Goal: Task Accomplishment & Management: Manage account settings

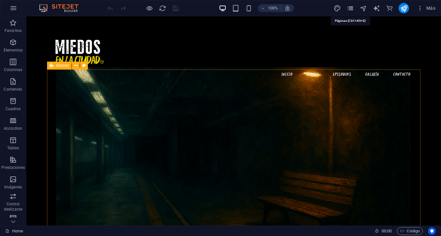
click at [350, 9] on icon "pages" at bounding box center [350, 9] width 8 height 8
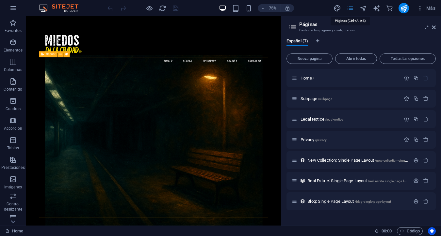
click at [350, 8] on icon "pages" at bounding box center [350, 9] width 8 height 8
click at [350, 7] on icon "pages" at bounding box center [350, 9] width 8 height 8
click at [417, 30] on icon at bounding box center [434, 27] width 4 height 5
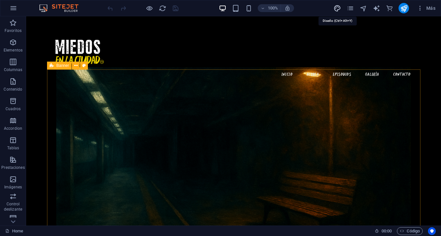
click at [336, 8] on icon "design" at bounding box center [337, 9] width 8 height 8
select select "px"
select select "200"
select select "px"
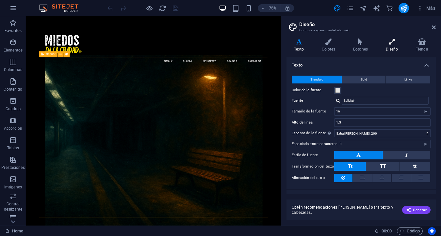
click at [392, 43] on icon at bounding box center [391, 42] width 27 height 7
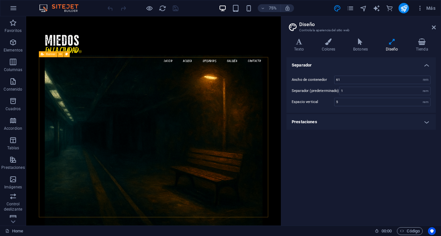
click at [297, 39] on icon at bounding box center [298, 42] width 25 height 7
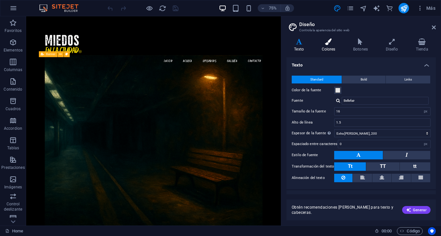
click at [329, 40] on icon at bounding box center [328, 42] width 29 height 7
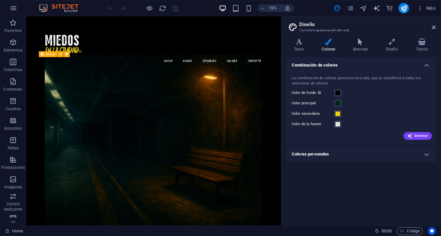
click at [417, 154] on h4 "Colores personales" at bounding box center [360, 155] width 149 height 16
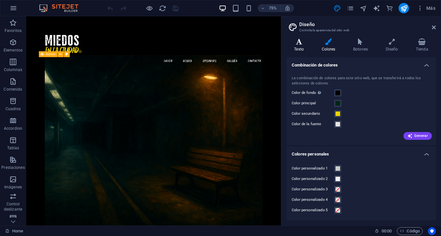
click at [299, 41] on icon at bounding box center [298, 42] width 25 height 7
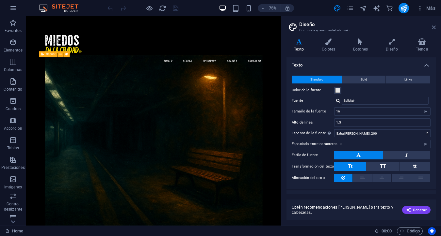
click at [417, 26] on icon at bounding box center [434, 27] width 4 height 5
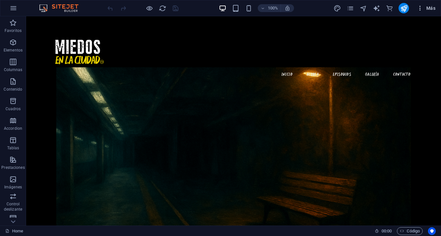
click at [417, 7] on icon "button" at bounding box center [420, 8] width 7 height 7
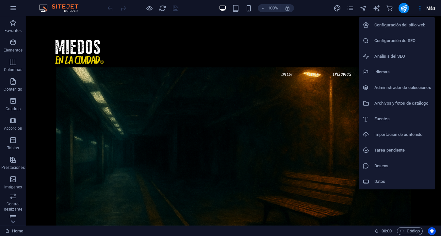
click at [408, 26] on h6 "Configuración del sitio web" at bounding box center [402, 25] width 57 height 8
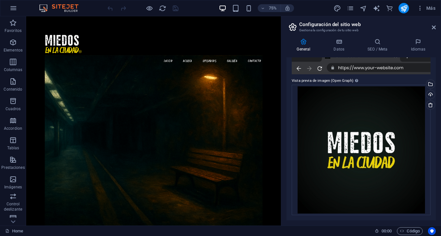
scroll to position [158, 0]
click at [340, 45] on icon at bounding box center [338, 42] width 31 height 7
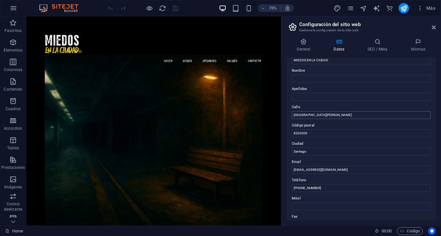
scroll to position [29, 0]
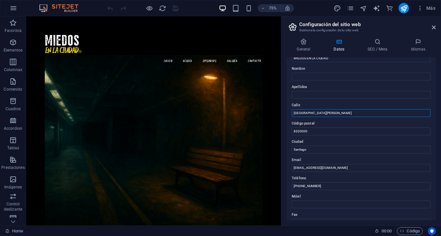
drag, startPoint x: 357, startPoint y: 111, endPoint x: 353, endPoint y: 113, distance: 4.4
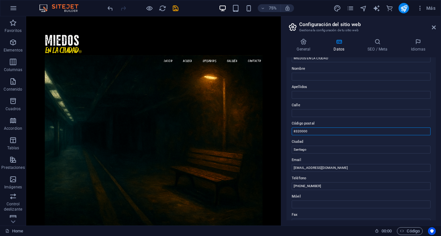
drag, startPoint x: 311, startPoint y: 133, endPoint x: 291, endPoint y: 129, distance: 20.6
drag, startPoint x: 320, startPoint y: 186, endPoint x: 292, endPoint y: 185, distance: 28.7
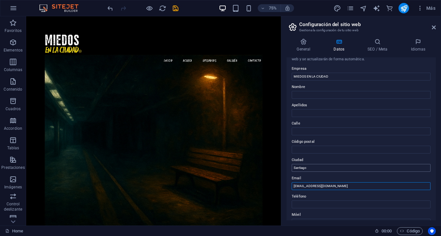
scroll to position [14, 0]
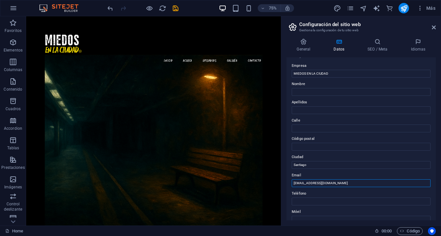
click at [346, 182] on input "[EMAIL_ADDRESS][DOMAIN_NAME]" at bounding box center [361, 184] width 139 height 8
type input "[EMAIL_ADDRESS][DOMAIN_NAME]"
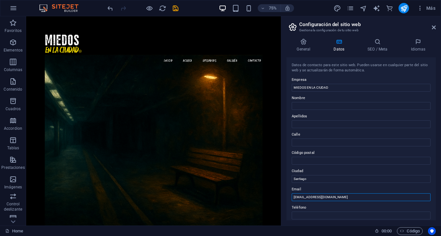
scroll to position [0, 0]
click at [378, 43] on icon at bounding box center [377, 42] width 40 height 7
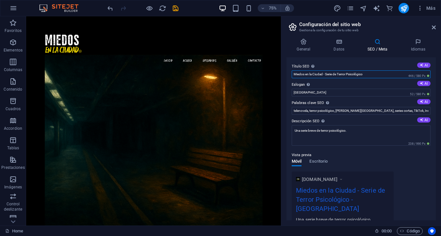
click at [379, 75] on input "Miedos en la Ciudad - Serie de Terror Psicológico" at bounding box center [361, 75] width 139 height 8
drag, startPoint x: 371, startPoint y: 74, endPoint x: 376, endPoint y: 73, distance: 5.6
click at [376, 73] on input "Miedos en la Ciudad - Serie de Terror Psicológico" at bounding box center [361, 75] width 139 height 8
click at [305, 90] on input "[GEOGRAPHIC_DATA]" at bounding box center [361, 93] width 139 height 8
drag, startPoint x: 303, startPoint y: 93, endPoint x: 287, endPoint y: 93, distance: 16.3
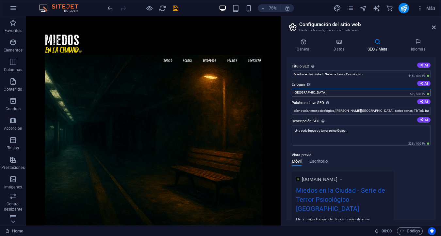
click at [287, 93] on div "Título SEO El título de tu sitio web. Elige algo que destaque en los resultados…" at bounding box center [360, 138] width 149 height 163
type input "El terror vive en lo cotidiano"
click at [326, 111] on input "telenovela, terror psicológico, [PERSON_NAME][GEOGRAPHIC_DATA], series cortas, …" at bounding box center [361, 111] width 139 height 8
drag, startPoint x: 320, startPoint y: 111, endPoint x: 281, endPoint y: 113, distance: 39.2
click at [281, 113] on aside "Configuración del sitio web Gestiona la configuración de tu sitio web General D…" at bounding box center [361, 121] width 160 height 210
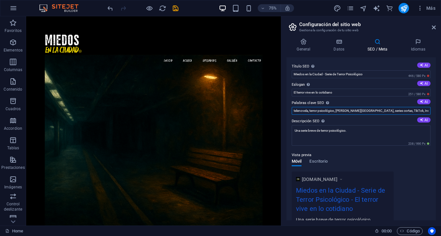
click at [303, 111] on input "telenovela, terror psicológico, [PERSON_NAME][GEOGRAPHIC_DATA], series cortas, …" at bounding box center [361, 111] width 139 height 8
type input "cine, redes sociales, terror psicológico, [PERSON_NAME][GEOGRAPHIC_DATA], serie…"
click at [323, 138] on textarea "Una serie breve de terror psicológico." at bounding box center [361, 135] width 139 height 21
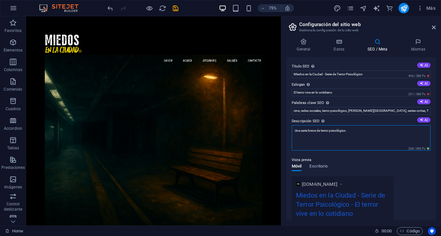
drag, startPoint x: 355, startPoint y: 132, endPoint x: 291, endPoint y: 131, distance: 63.7
click at [291, 131] on div "Título SEO El título de tu sitio web. Elige algo que destaque en los resultados…" at bounding box center [360, 138] width 149 height 163
click at [309, 131] on textarea "Descripción SEO Describe el contenido de tu sitio web - ¡crucial para los busca…" at bounding box center [361, 137] width 139 height 25
paste textarea "Miedos en la Ciudad es una serie breve de terror psicológico en formato vertica…"
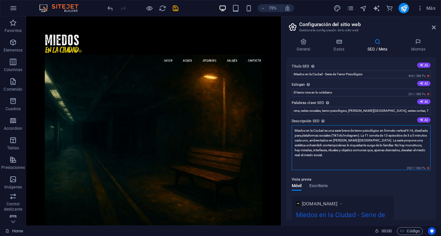
click at [296, 166] on textarea "Miedos en la Ciudad es una serie breve de terror psicológico en formato vertica…" at bounding box center [361, 147] width 139 height 45
drag, startPoint x: 334, startPoint y: 157, endPoint x: 342, endPoint y: 163, distance: 10.3
click at [342, 163] on textarea "Miedos en la Ciudad es una serie breve de terror psicológico en formato vertica…" at bounding box center [361, 147] width 139 height 45
click at [317, 166] on textarea "Miedos en la Ciudad es una serie breve de terror psicológico en formato vertica…" at bounding box center [361, 147] width 139 height 45
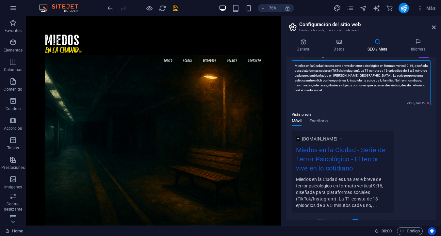
scroll to position [53, 0]
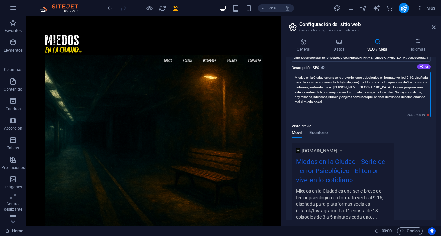
click at [296, 87] on textarea "Miedos en la Ciudad es una serie breve de terror psicológico en formato vertica…" at bounding box center [361, 94] width 139 height 45
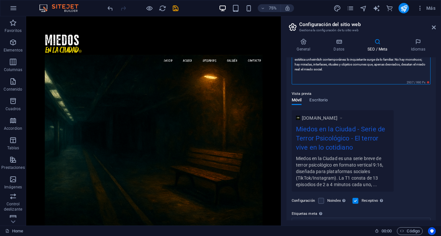
scroll to position [88, 0]
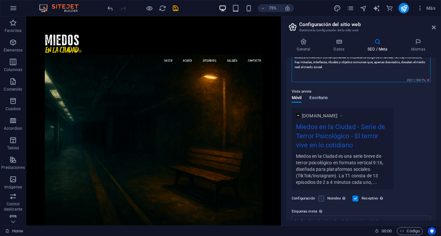
type textarea "Miedos en la Ciudad es una serie breve de terror psicológico en formato vertica…"
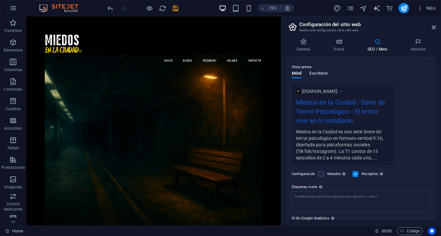
click at [316, 97] on div "Vista previa Móvil Escritorio [DOMAIN_NAME] Miedos en la Ciudad - Serie de Terr…" at bounding box center [361, 111] width 139 height 107
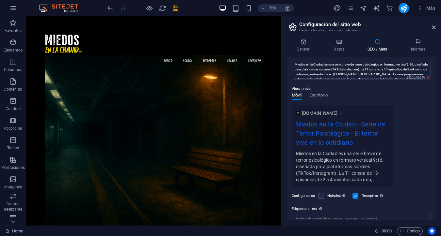
scroll to position [59, 0]
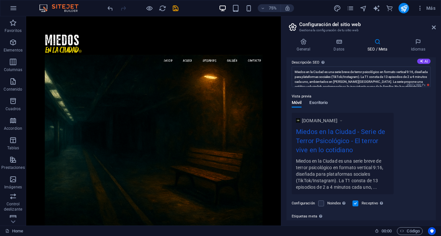
click at [319, 103] on span "Escritorio" at bounding box center [318, 103] width 18 height 9
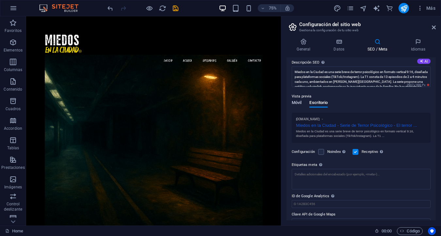
click at [295, 103] on span "Móvil" at bounding box center [297, 103] width 10 height 9
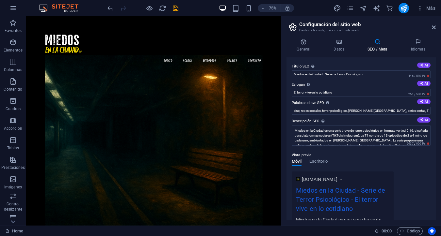
scroll to position [0, 0]
click at [416, 41] on icon at bounding box center [417, 42] width 35 height 7
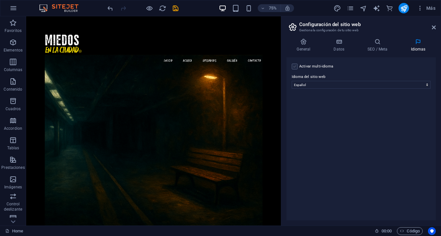
click at [295, 67] on label at bounding box center [295, 67] width 6 height 6
click at [0, 0] on input "Activar multi-idioma Para desactivar la opción multi-idioma, elimine todos los …" at bounding box center [0, 0] width 0 height 0
click at [384, 115] on select "Abkhazian Afar Afrikaans Akan Albanés Alemán Amharic Árabe Aragonese Armenian A…" at bounding box center [361, 117] width 109 height 8
select select "73"
click at [303, 43] on icon at bounding box center [303, 42] width 34 height 7
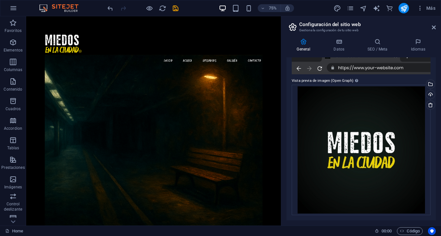
scroll to position [158, 0]
click at [338, 43] on icon at bounding box center [338, 42] width 31 height 7
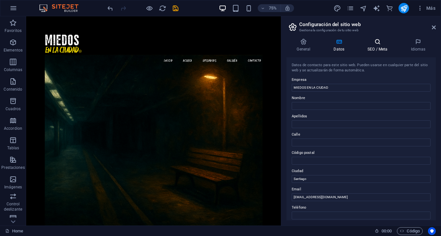
click at [376, 43] on icon at bounding box center [377, 42] width 40 height 7
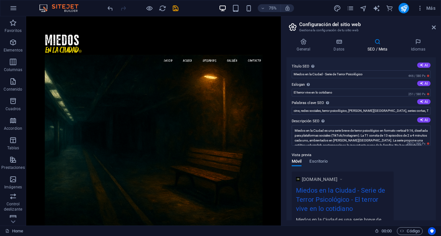
scroll to position [0, 0]
click at [293, 28] on icon at bounding box center [293, 27] width 10 height 9
click at [417, 27] on icon at bounding box center [434, 27] width 4 height 5
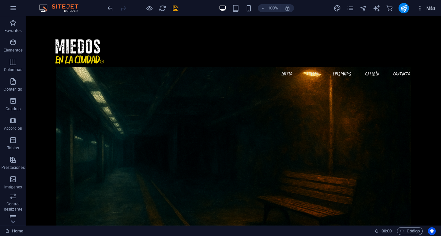
click at [417, 7] on icon "button" at bounding box center [420, 8] width 7 height 7
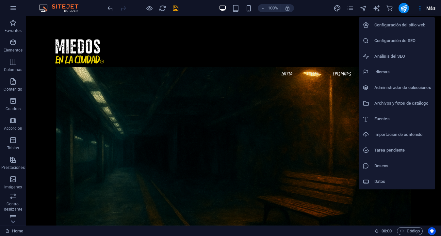
click at [409, 25] on h6 "Configuración del sitio web" at bounding box center [402, 25] width 57 height 8
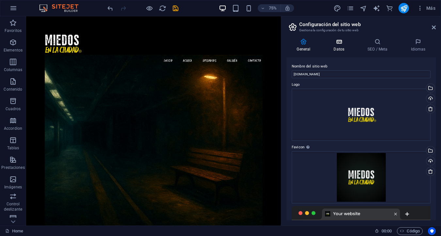
click at [340, 44] on icon at bounding box center [338, 42] width 31 height 7
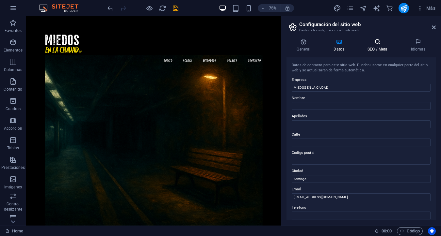
click at [377, 42] on icon at bounding box center [377, 42] width 40 height 7
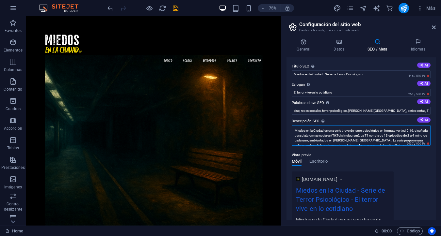
click at [295, 131] on textarea "Miedos en la Ciudad es una serie breve de terror psicológico en formato vertica…" at bounding box center [361, 135] width 139 height 21
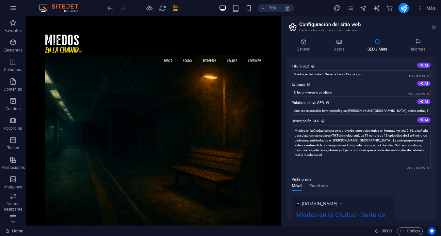
click at [417, 28] on icon at bounding box center [434, 27] width 4 height 5
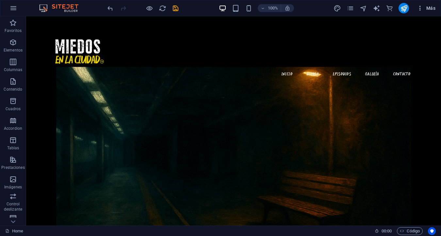
click at [417, 9] on icon "button" at bounding box center [420, 8] width 7 height 7
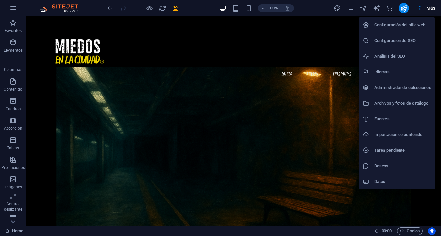
click at [406, 41] on h6 "Configuración de SEO" at bounding box center [402, 41] width 57 height 8
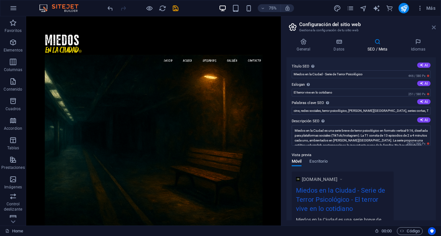
click at [417, 25] on icon at bounding box center [434, 27] width 4 height 5
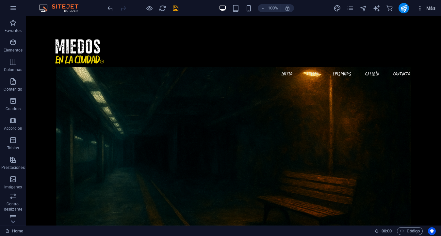
click at [417, 8] on icon "button" at bounding box center [420, 8] width 7 height 7
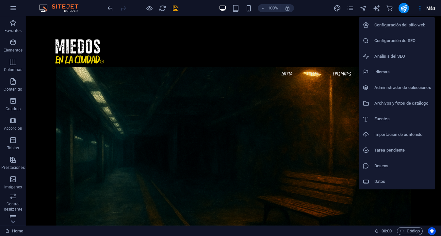
click at [402, 8] on div at bounding box center [220, 118] width 441 height 236
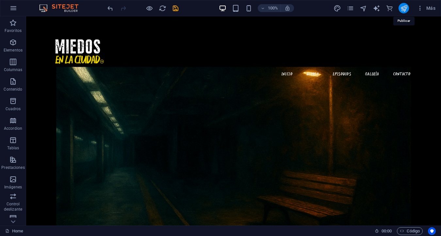
click at [405, 8] on icon "publish" at bounding box center [404, 9] width 8 height 8
